Goal: Navigation & Orientation: Find specific page/section

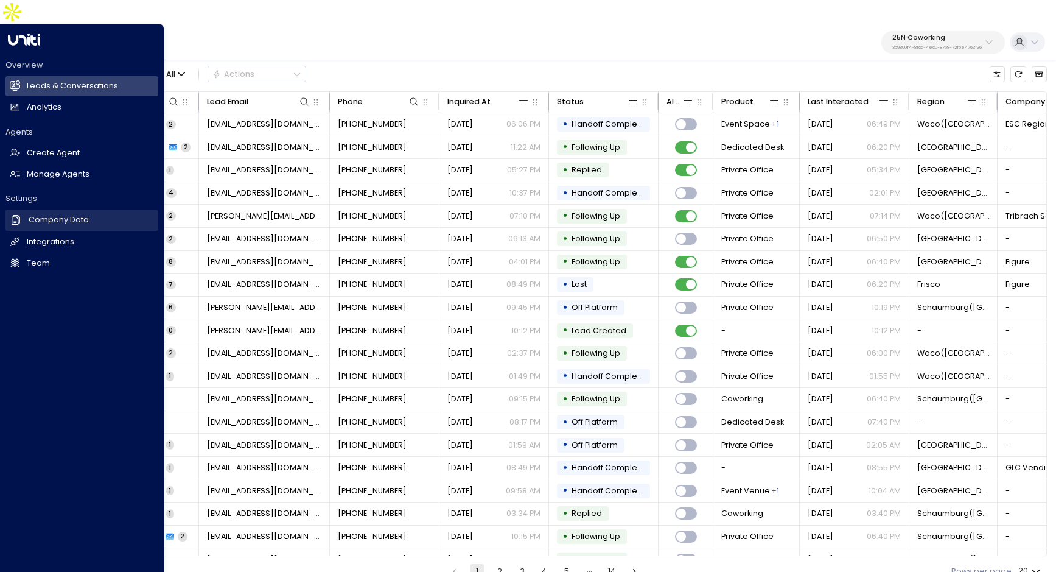
click at [52, 214] on h2 "Company Data" at bounding box center [59, 220] width 60 height 12
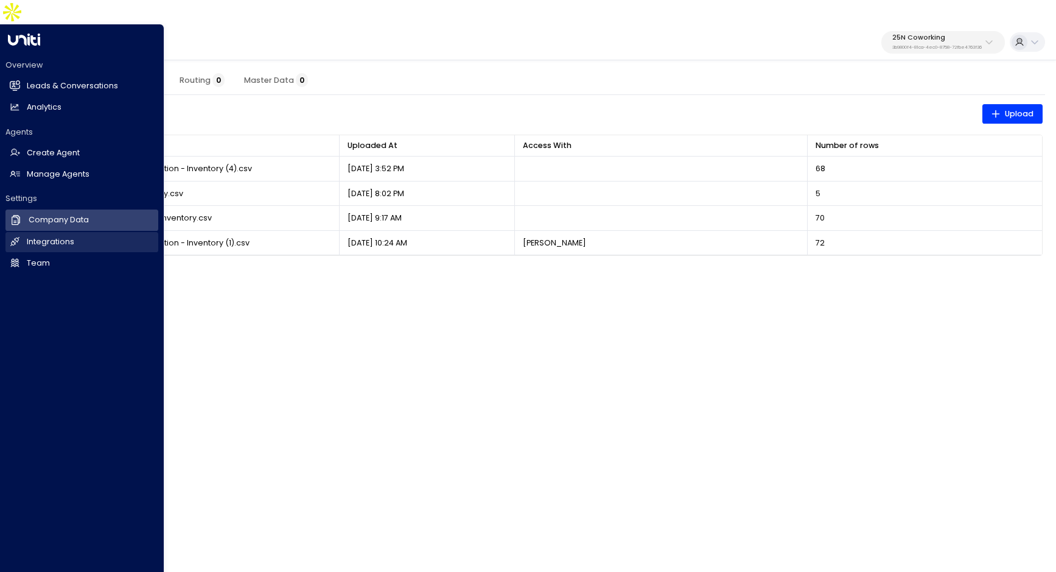
click at [43, 236] on h2 "Integrations" at bounding box center [50, 242] width 47 height 12
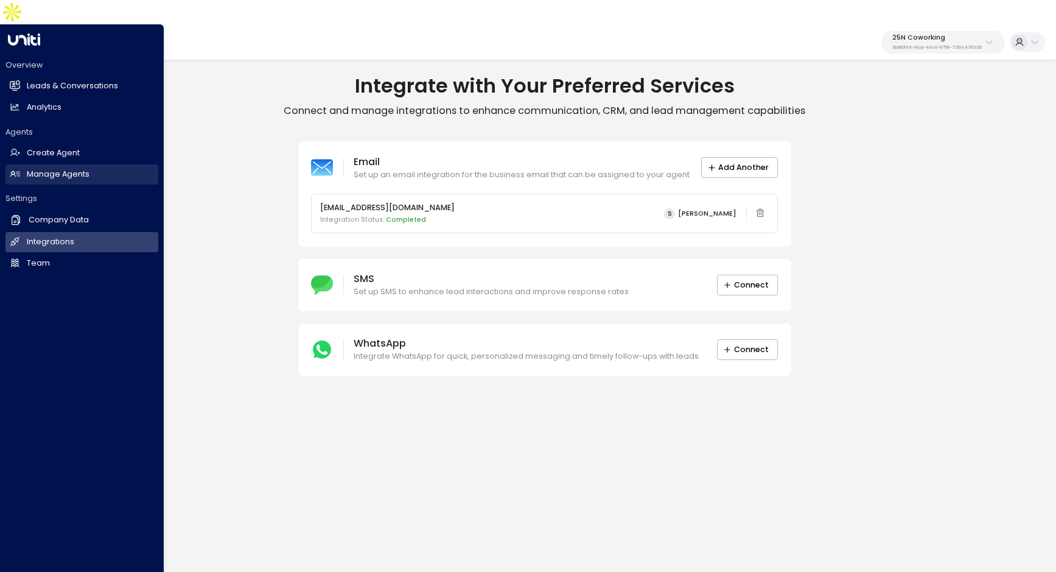
click at [19, 169] on icon at bounding box center [15, 174] width 10 height 10
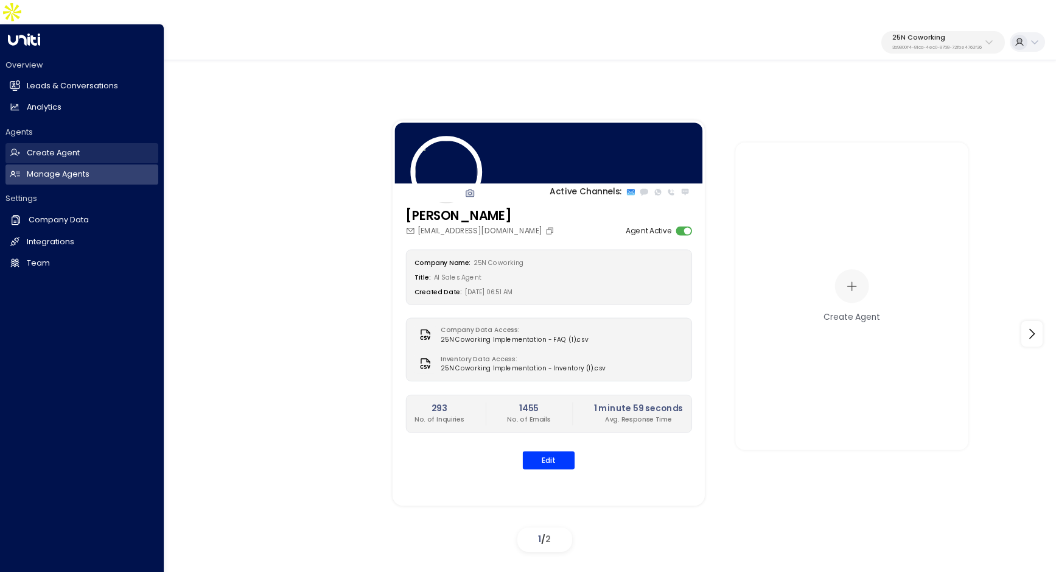
click at [35, 147] on h2 "Create Agent" at bounding box center [53, 153] width 53 height 12
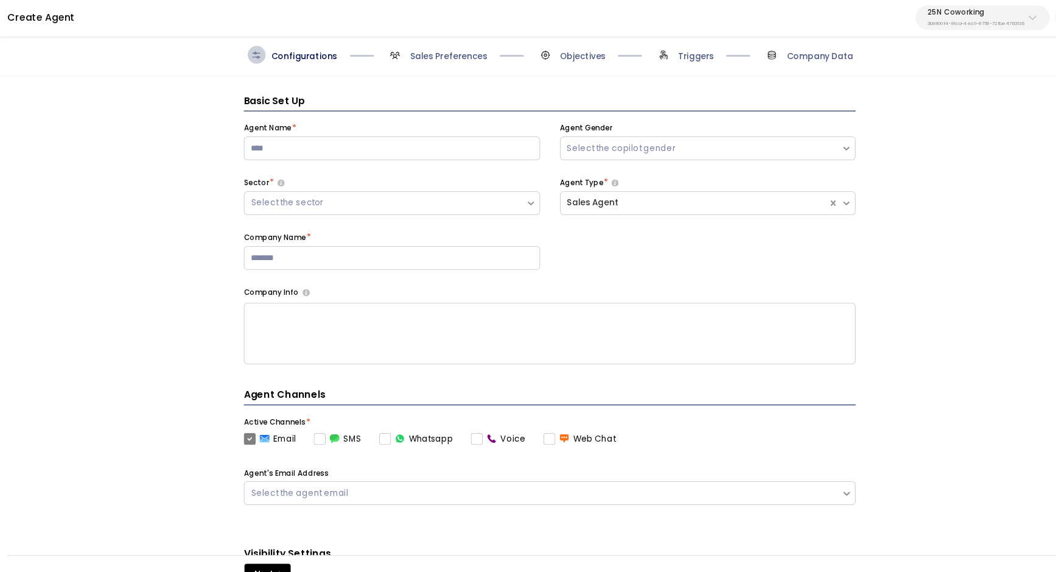
click at [439, 68] on span "Sales Preferences" at bounding box center [439, 76] width 93 height 16
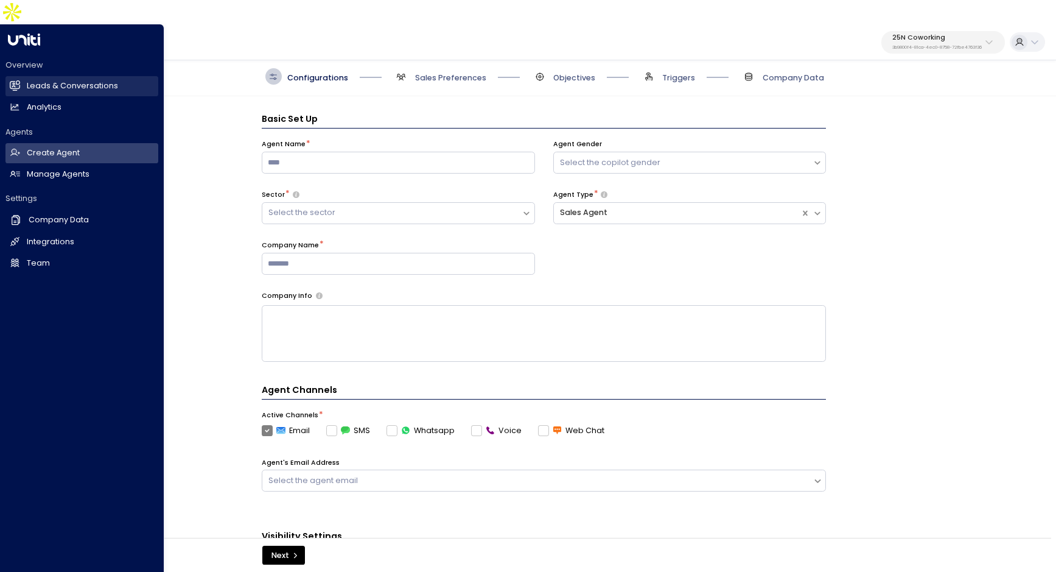
click at [27, 80] on h2 "Leads & Conversations" at bounding box center [72, 86] width 91 height 12
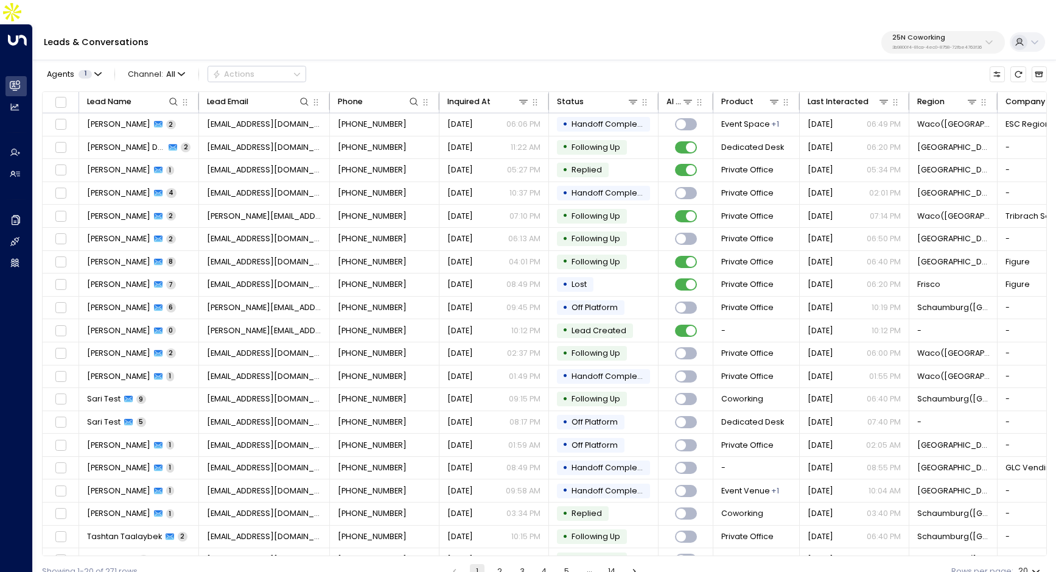
click at [919, 34] on div "25N Coworking 3b9800f4-81ca-4ec0-8758-72fbe4763f36" at bounding box center [938, 42] width 90 height 16
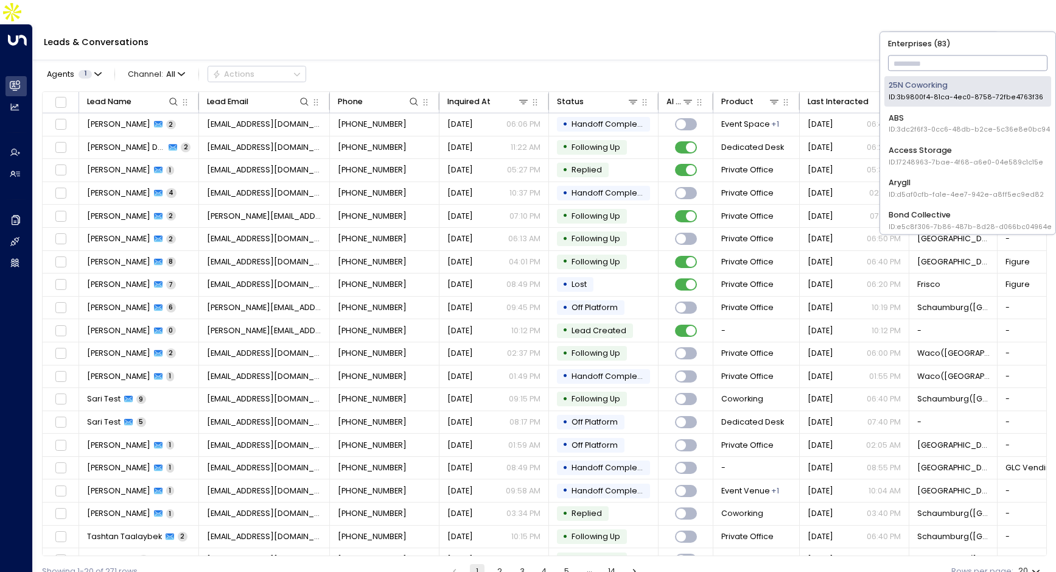
click at [916, 58] on input "text" at bounding box center [968, 63] width 160 height 21
type input "*"
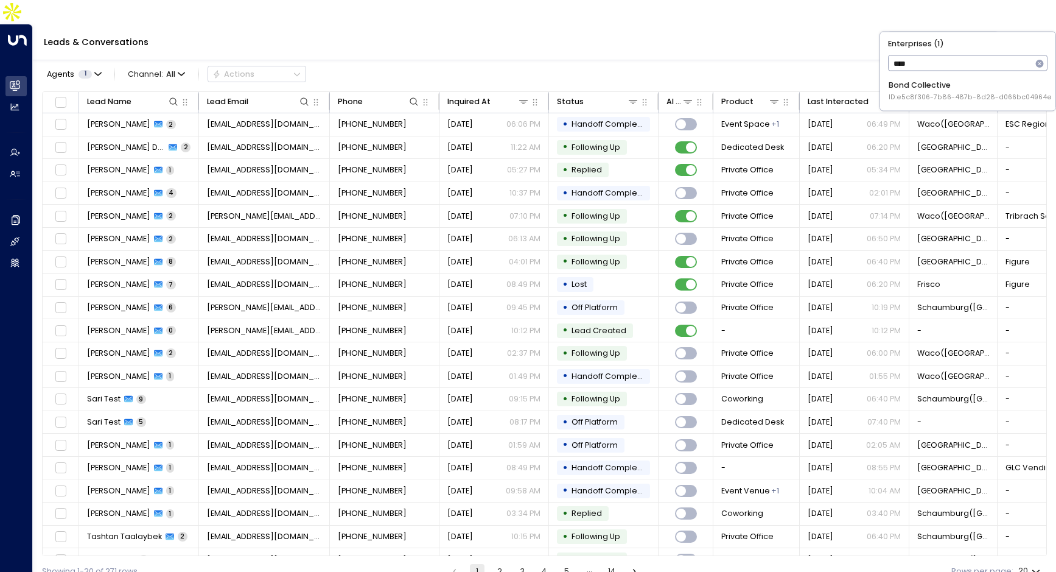
type input "****"
click at [900, 80] on div "Bond Collective ID: e5c8f306-7b86-487b-8d28-d066bc04964e" at bounding box center [970, 91] width 163 height 23
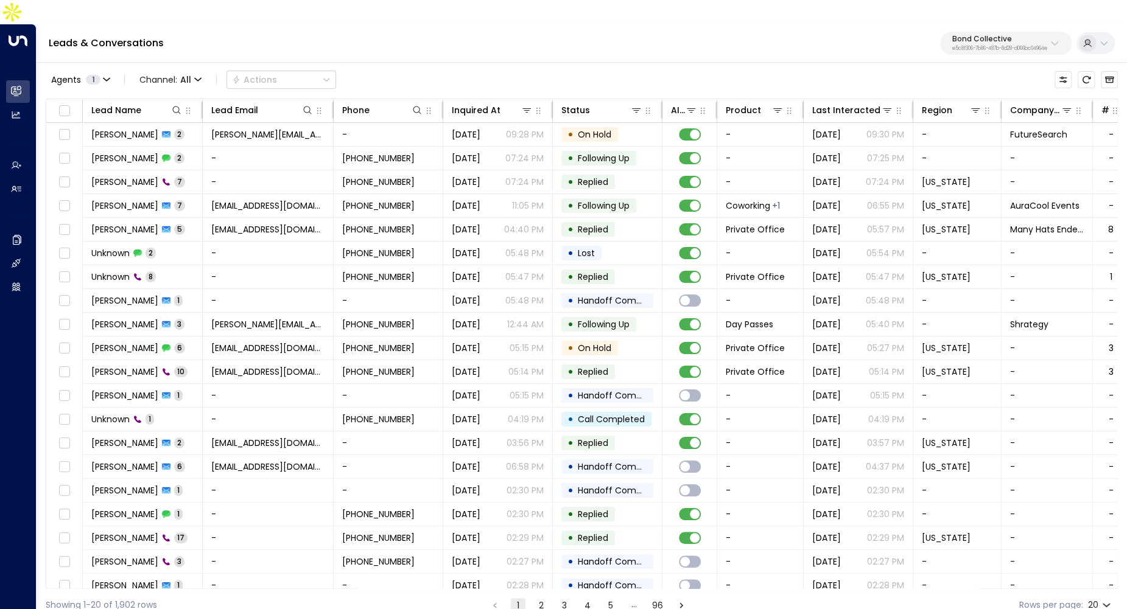
click at [379, 29] on div "Leads & Conversations Bond Collective e5c8f306-7b86-487b-8d28-d066bc04964e" at bounding box center [582, 43] width 1090 height 38
drag, startPoint x: 370, startPoint y: 87, endPoint x: 444, endPoint y: 84, distance: 73.7
click at [472, 99] on tr "Lead Name Lead Email Phone Inquired At Status AI mode Product Last Interacted R…" at bounding box center [697, 111] width 1302 height 24
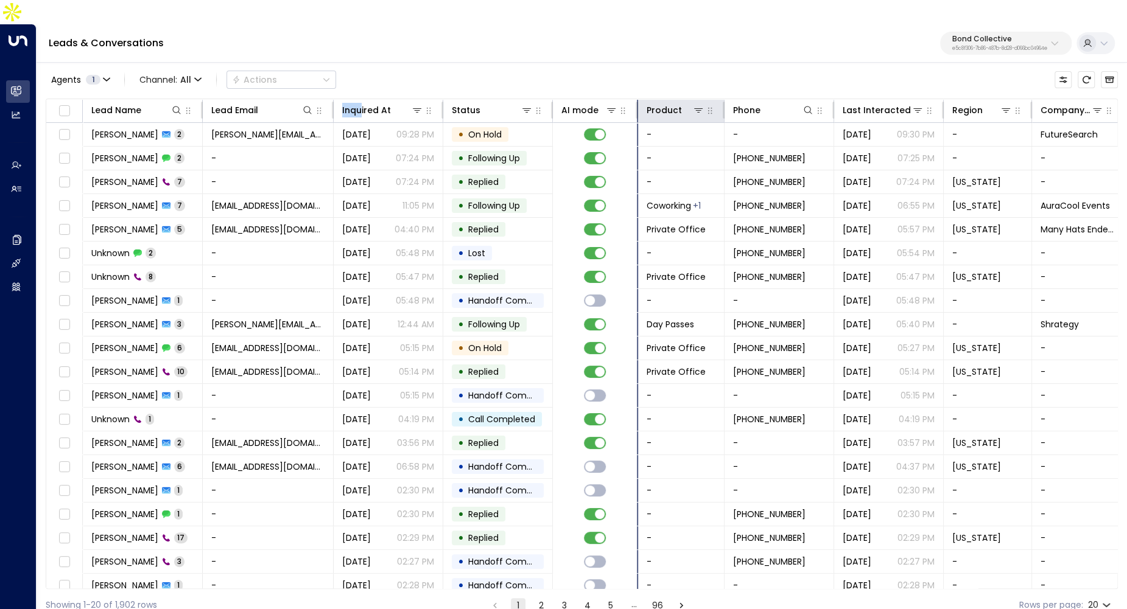
click at [642, 99] on tr "Lead Name Lead Email Inquired At Status AI mode Product Phone Last Interacted R…" at bounding box center [712, 111] width 1333 height 24
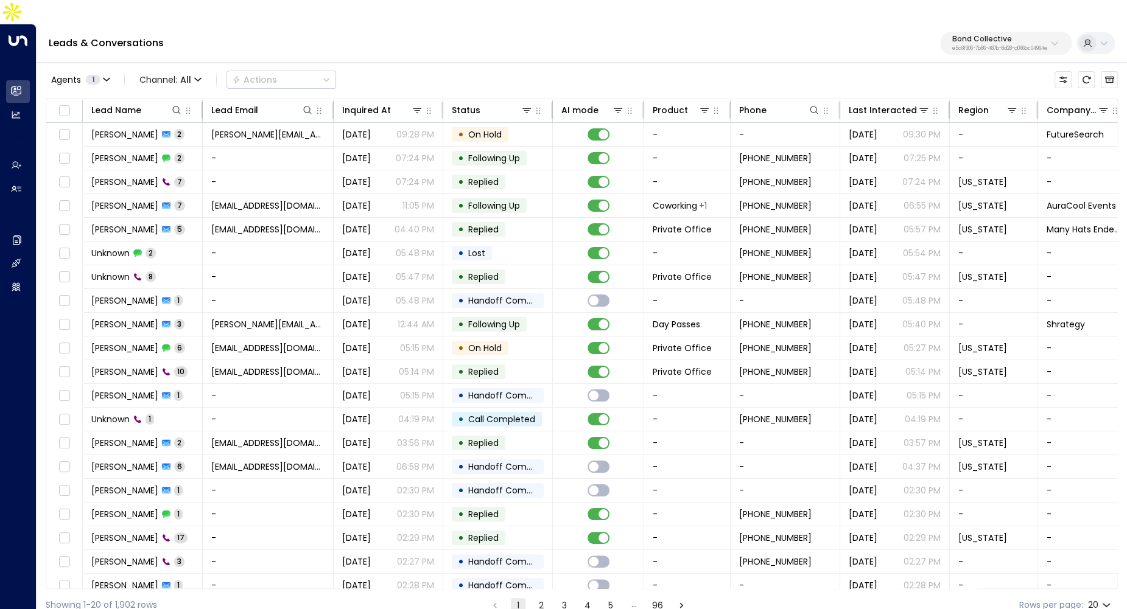
click at [606, 67] on div "Agents 1 Channel: All Actions" at bounding box center [582, 80] width 1072 height 26
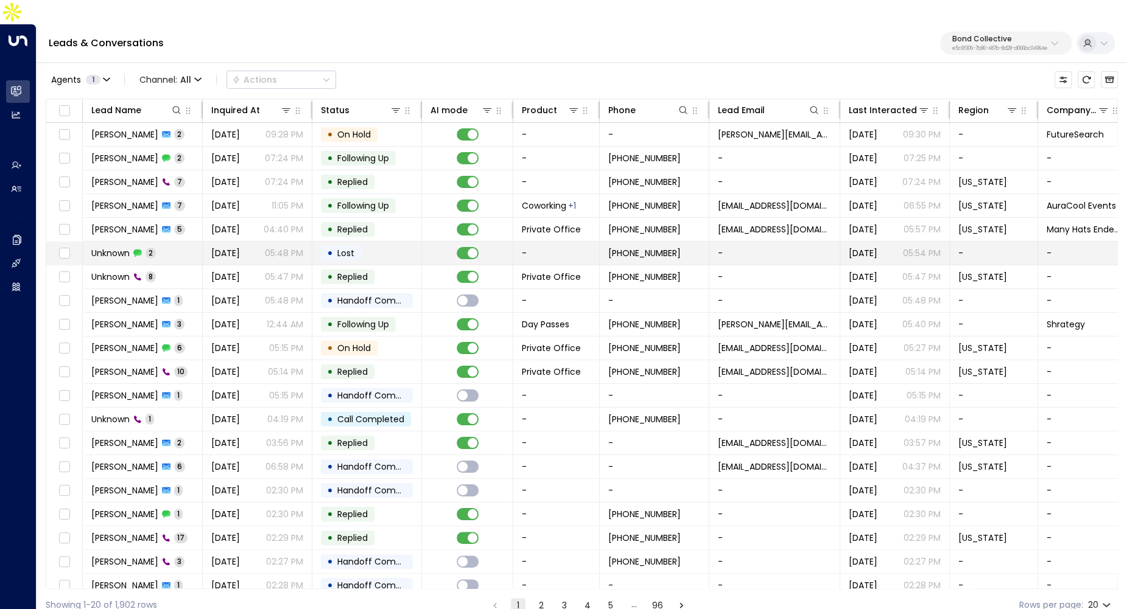
scroll to position [7, 0]
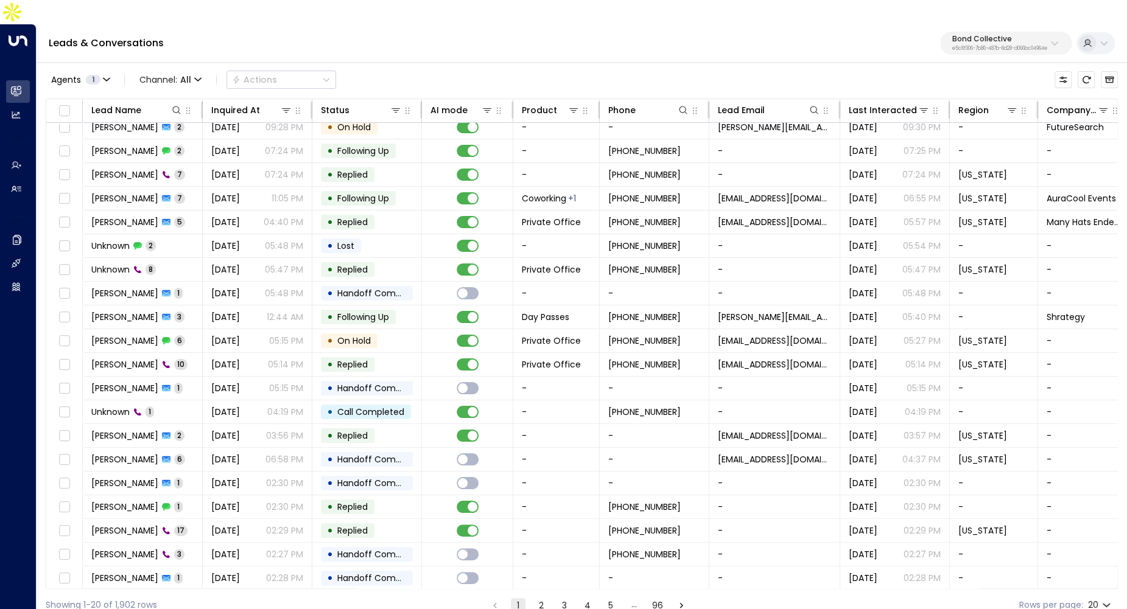
click at [540, 571] on button "2" at bounding box center [541, 605] width 15 height 15
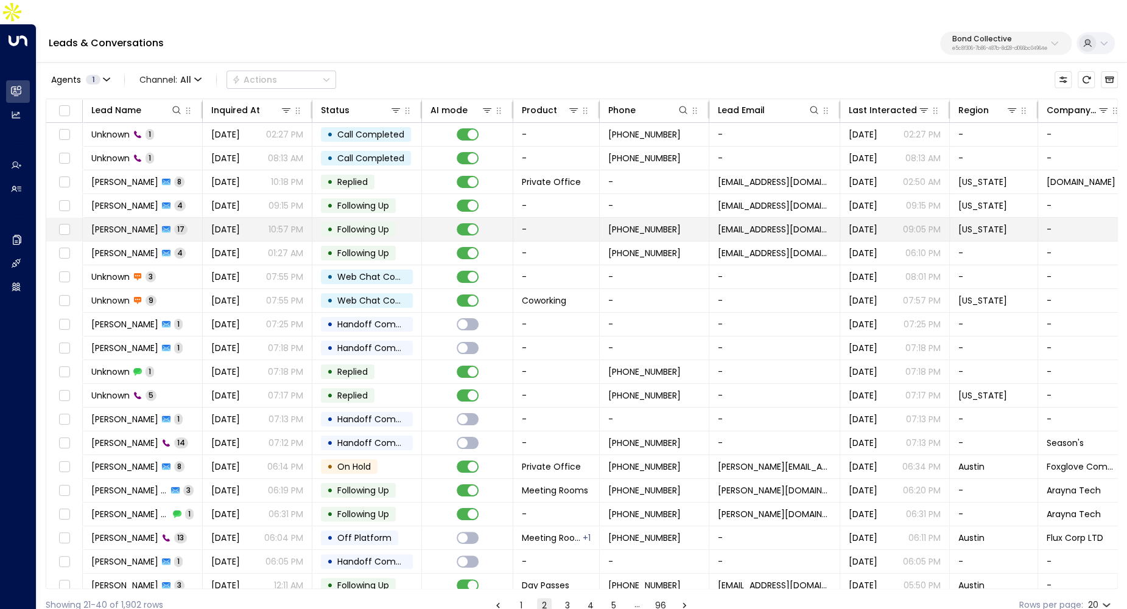
scroll to position [7, 0]
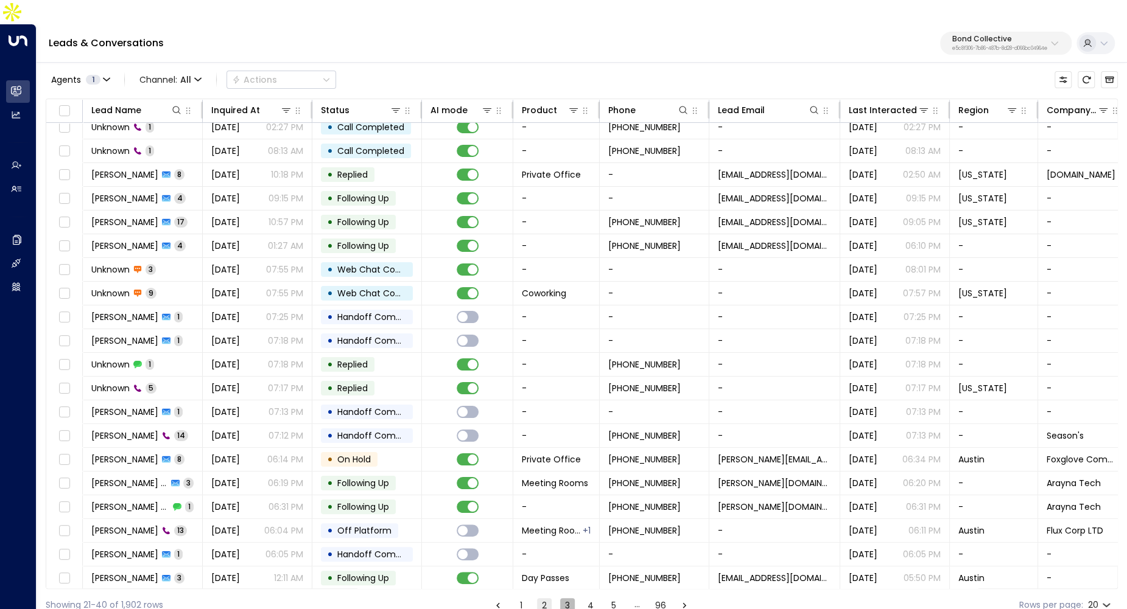
click at [567, 571] on button "3" at bounding box center [567, 605] width 15 height 15
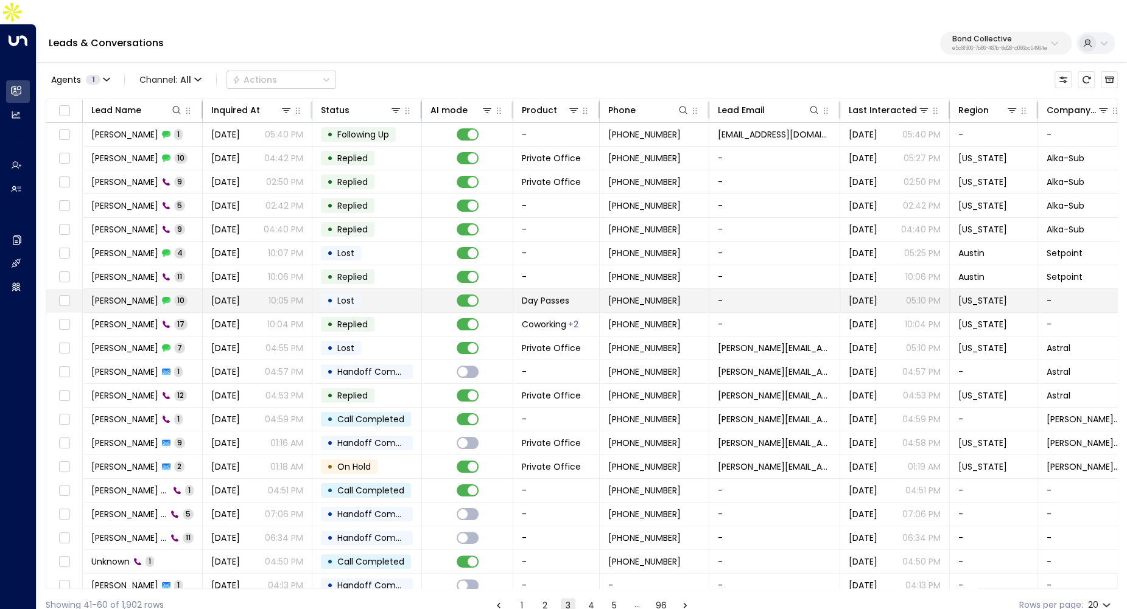
scroll to position [7, 0]
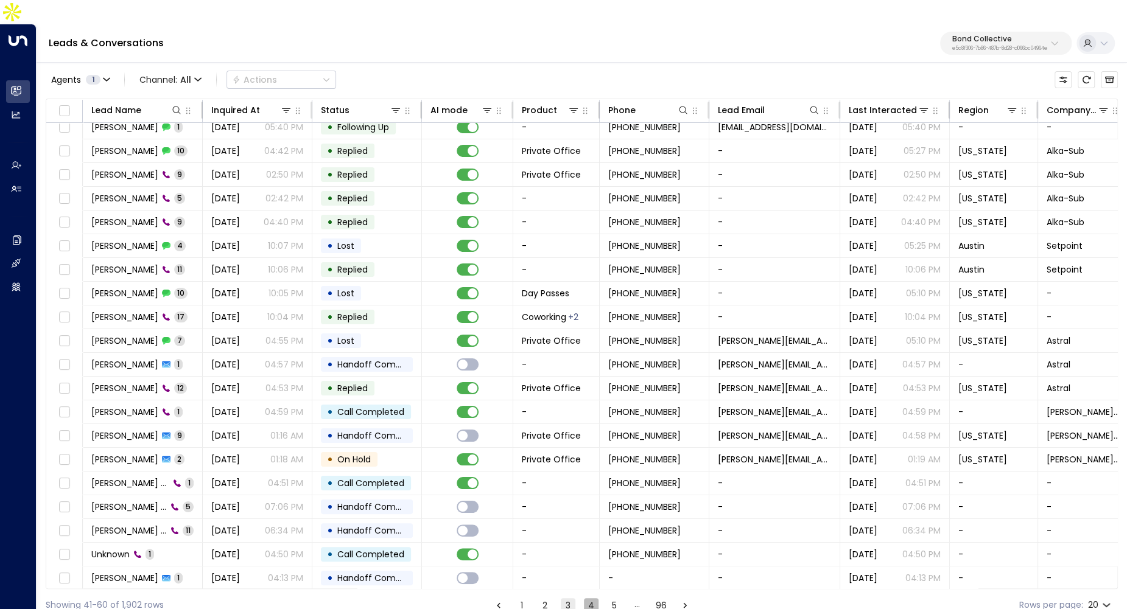
click at [590, 571] on button "4" at bounding box center [591, 605] width 15 height 15
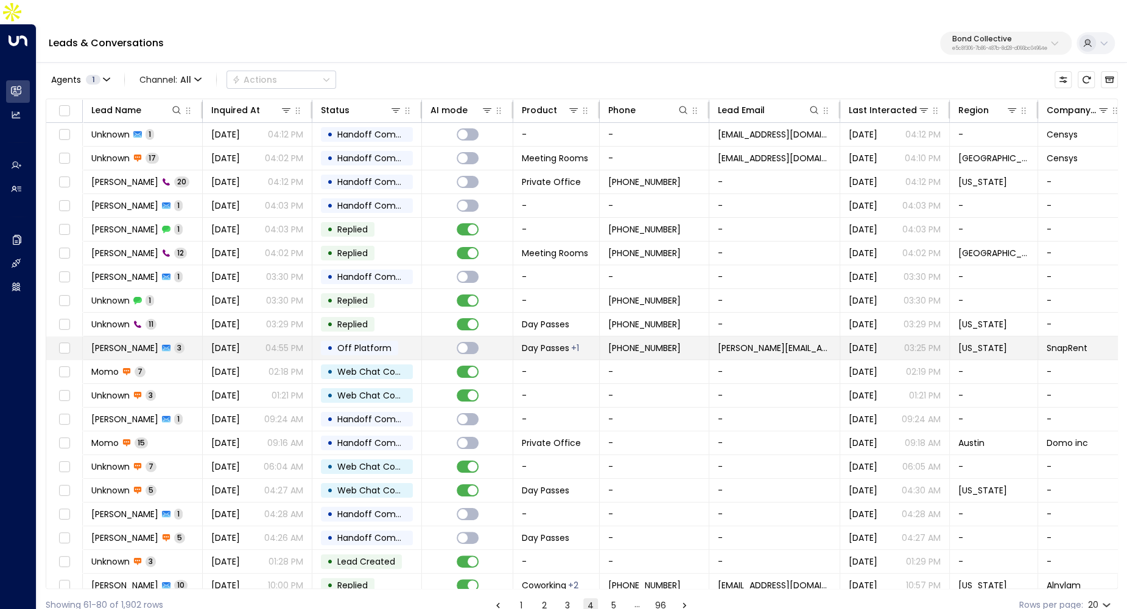
scroll to position [7, 0]
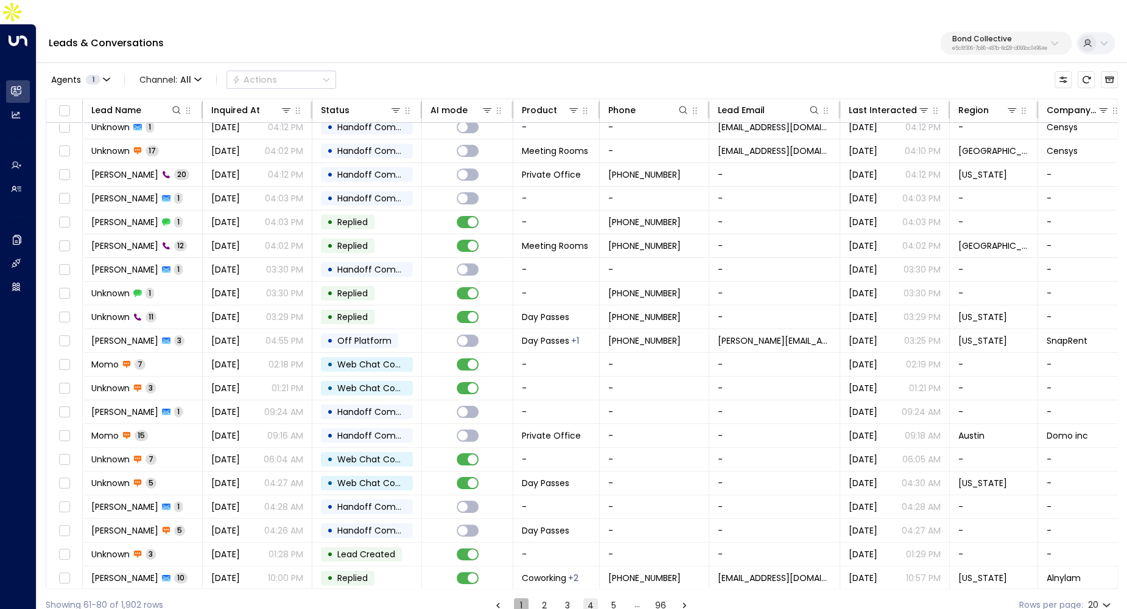
click at [518, 571] on button "1" at bounding box center [521, 605] width 15 height 15
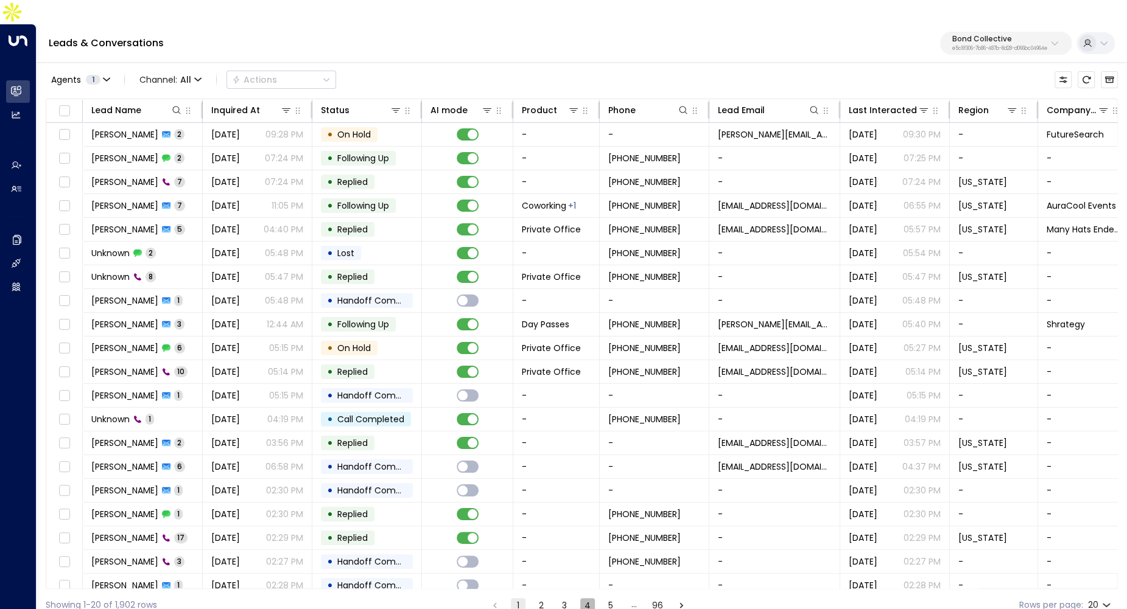
click at [584, 571] on button "4" at bounding box center [587, 605] width 15 height 15
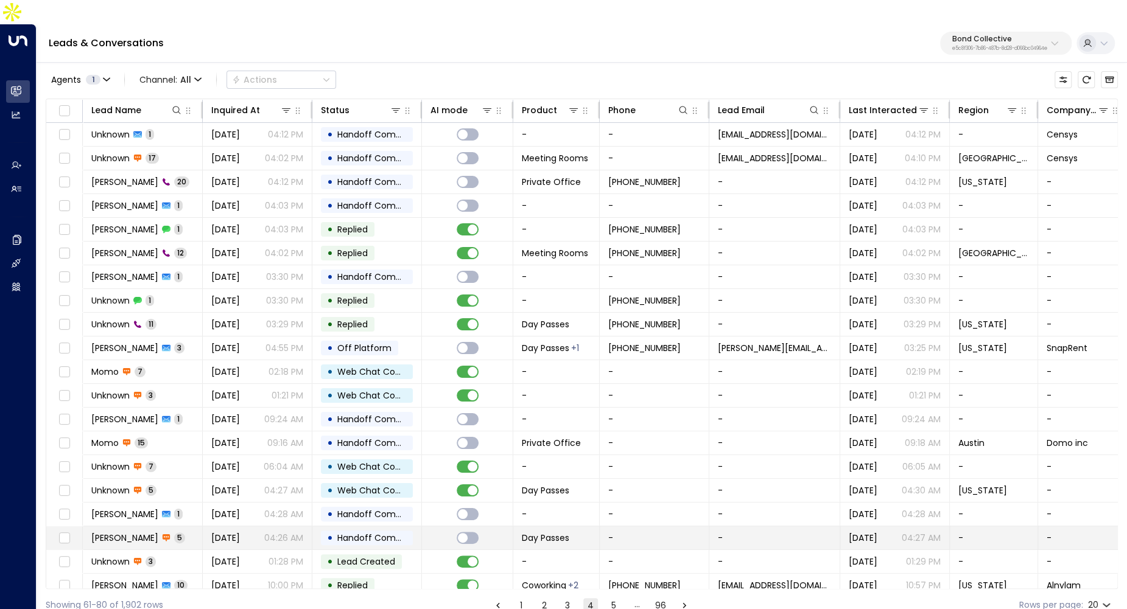
scroll to position [7, 0]
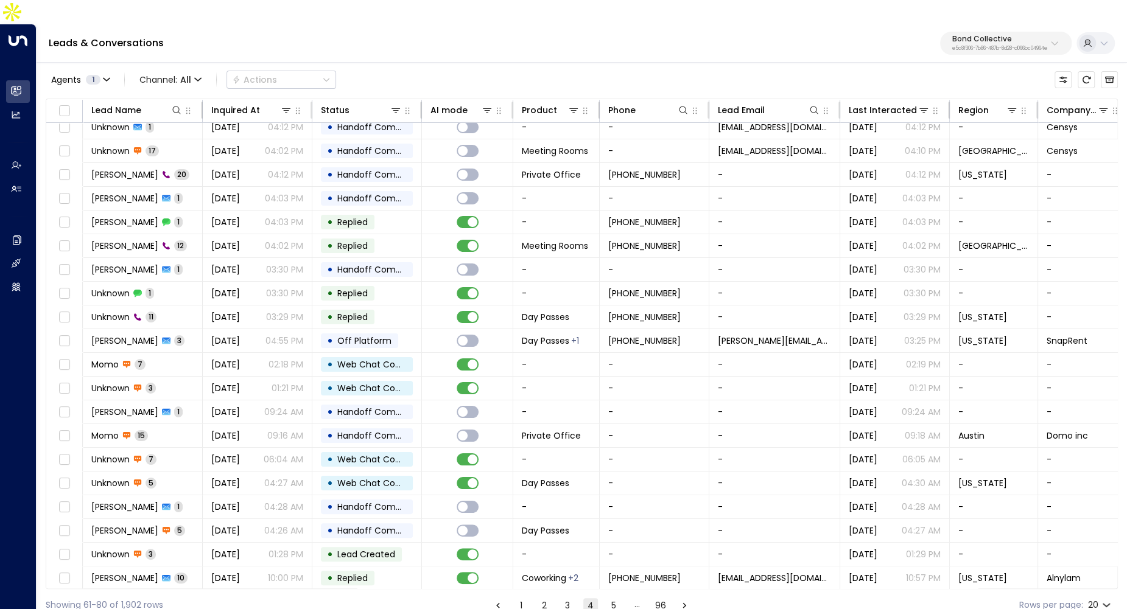
click at [616, 571] on button "5" at bounding box center [613, 605] width 15 height 15
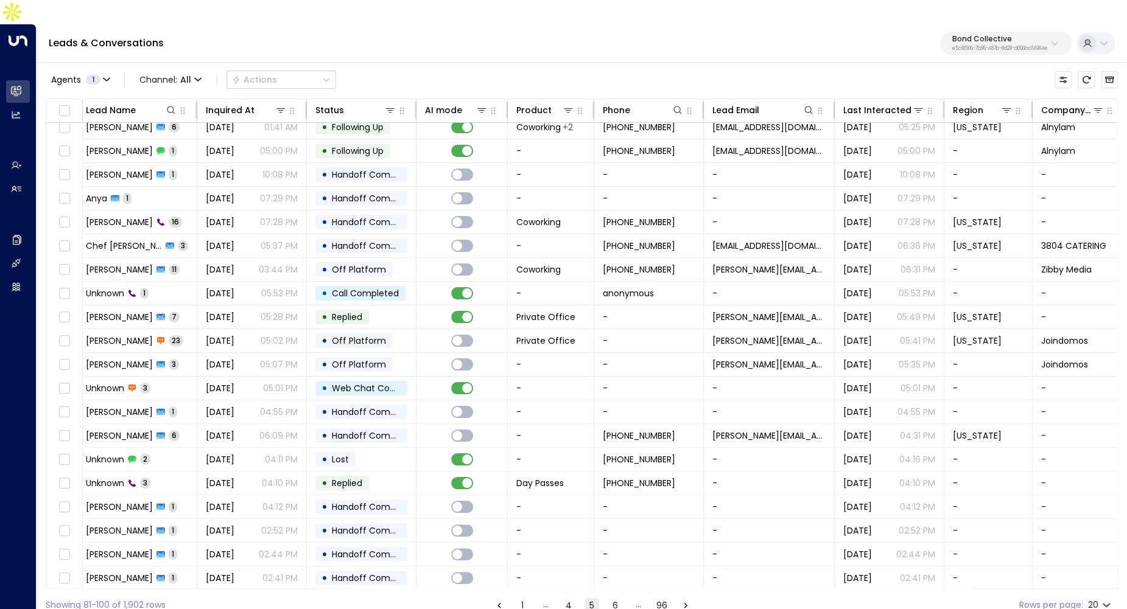
scroll to position [0, 5]
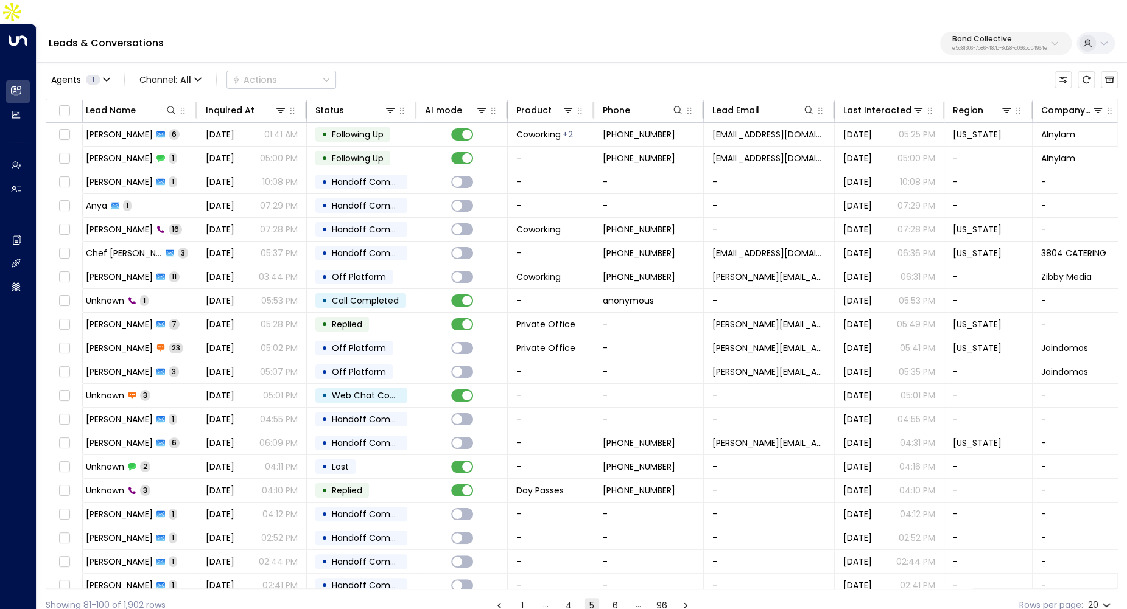
click at [516, 571] on button "1" at bounding box center [522, 605] width 15 height 15
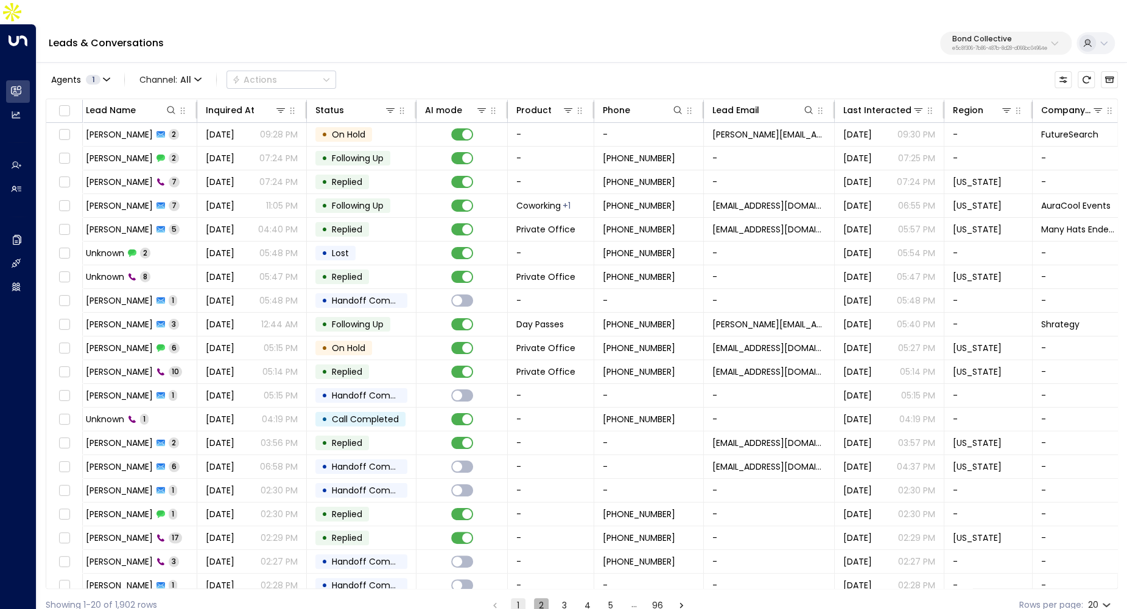
click at [546, 571] on button "2" at bounding box center [541, 605] width 15 height 15
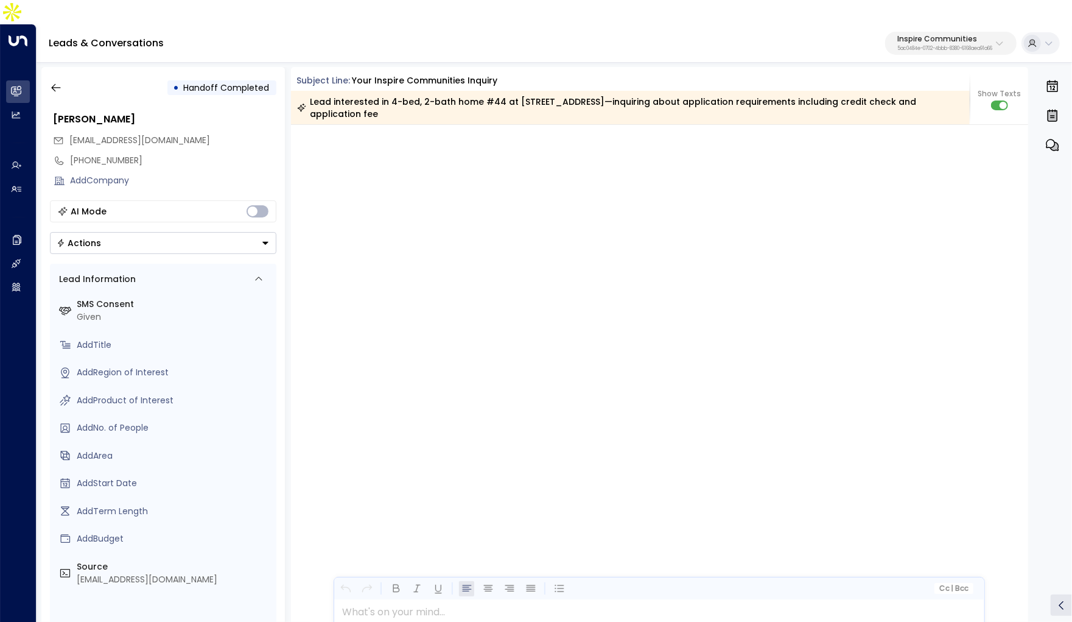
scroll to position [2775, 0]
